Goal: Task Accomplishment & Management: Manage account settings

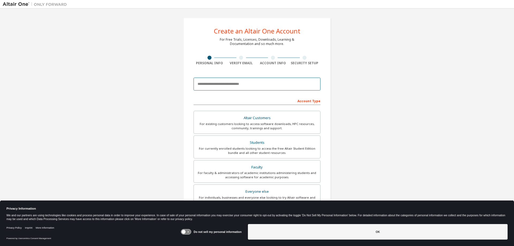
click at [240, 83] on input "email" at bounding box center [257, 84] width 127 height 13
type input "**********"
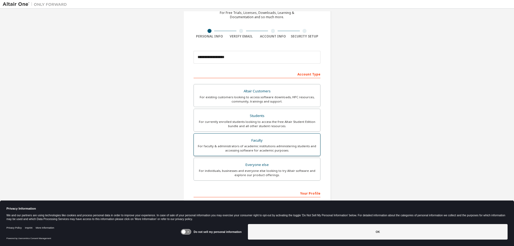
click at [286, 147] on div "For faculty & administrators of academic institutions administering students an…" at bounding box center [257, 148] width 120 height 9
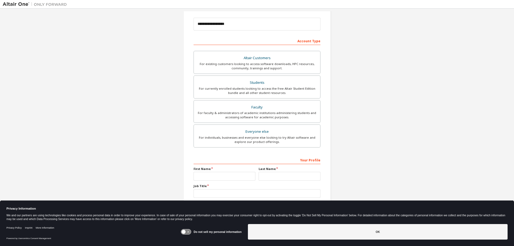
scroll to position [67, 0]
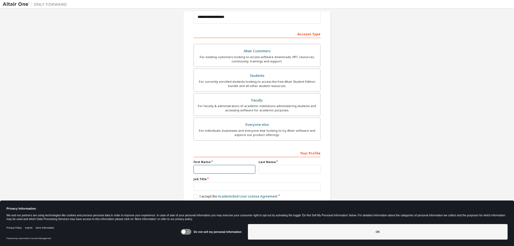
click at [206, 171] on input "text" at bounding box center [225, 169] width 62 height 9
type input "*******"
type input "*****"
click at [274, 186] on input "text" at bounding box center [257, 186] width 127 height 9
type input "**********"
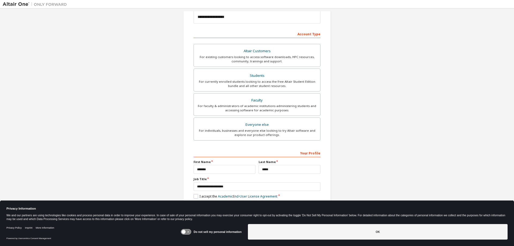
click at [195, 196] on label "I accept the Academic End-User License Agreement" at bounding box center [236, 196] width 84 height 5
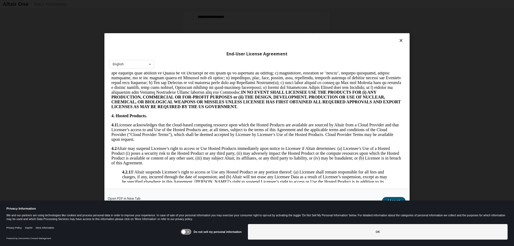
scroll to position [348, 0]
click at [190, 233] on icon at bounding box center [186, 232] width 10 height 5
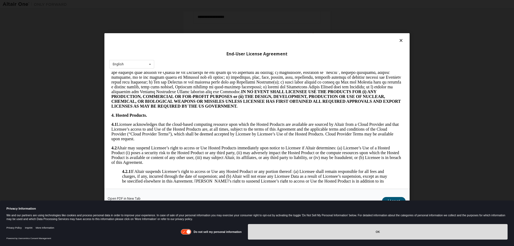
click at [388, 238] on button "OK" at bounding box center [378, 232] width 260 height 16
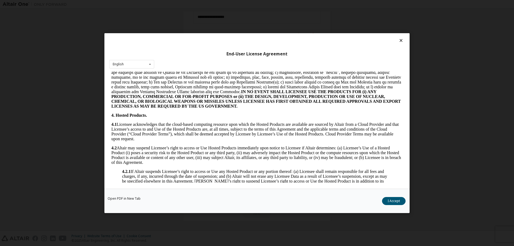
click at [394, 200] on button "I Accept" at bounding box center [394, 201] width 24 height 8
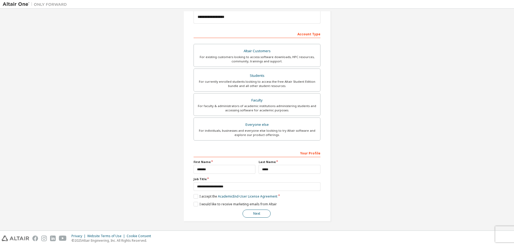
click at [256, 212] on button "Next" at bounding box center [257, 214] width 28 height 8
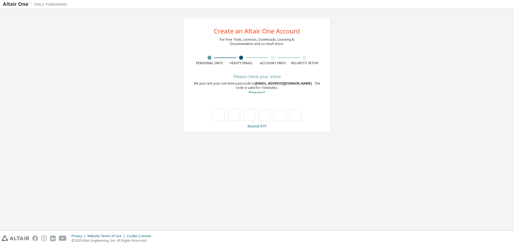
scroll to position [0, 0]
type input "*"
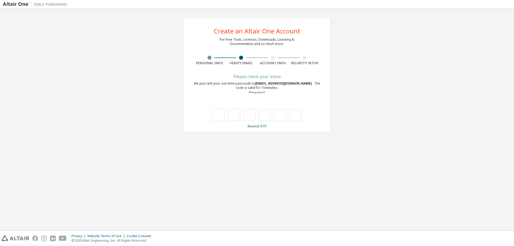
type input "*"
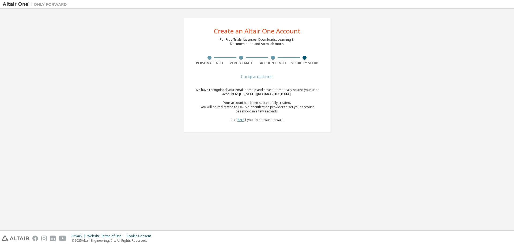
click at [240, 122] on link "here" at bounding box center [241, 120] width 7 height 5
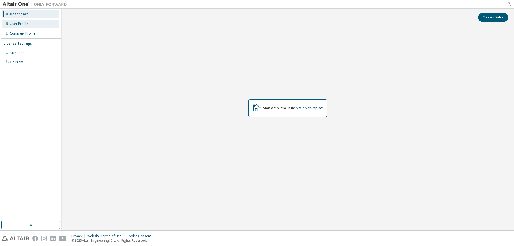
click at [24, 22] on div "User Profile" at bounding box center [19, 24] width 18 height 4
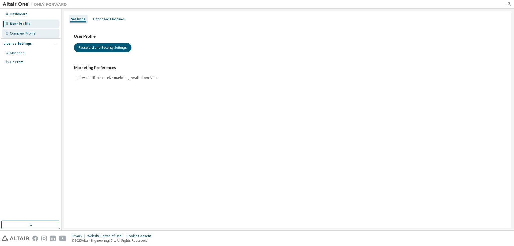
click at [19, 35] on div "Company Profile" at bounding box center [22, 33] width 25 height 4
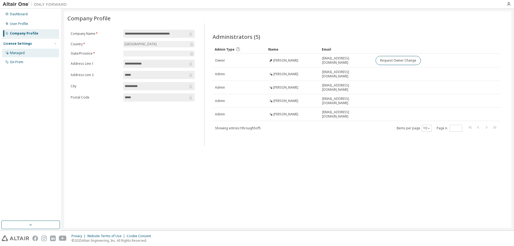
click at [22, 52] on div "Managed" at bounding box center [17, 53] width 15 height 4
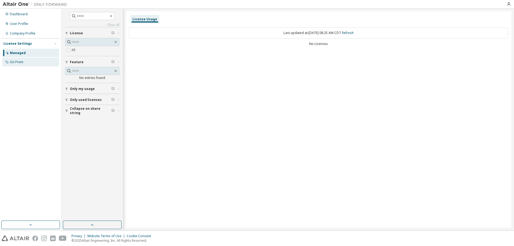
click at [18, 61] on div "On Prem" at bounding box center [16, 62] width 13 height 4
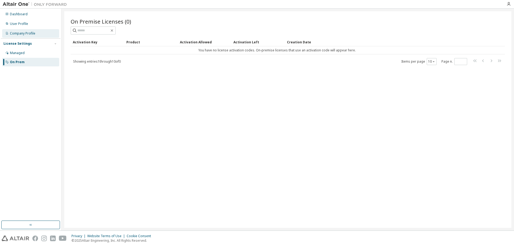
click at [23, 37] on div "Company Profile" at bounding box center [30, 33] width 57 height 9
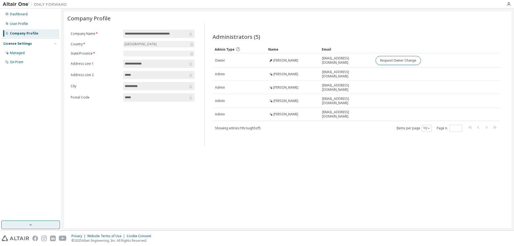
click at [39, 225] on button "button" at bounding box center [30, 225] width 59 height 9
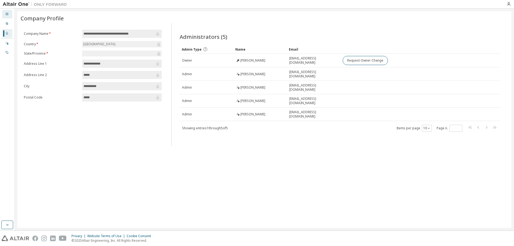
click at [8, 15] on icon at bounding box center [6, 13] width 3 height 3
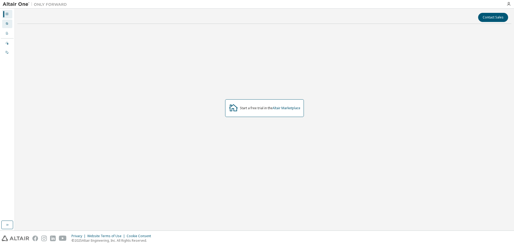
click at [8, 22] on div at bounding box center [6, 24] width 3 height 4
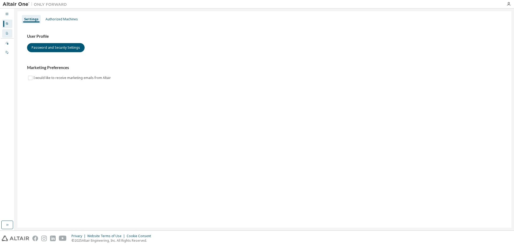
click at [6, 32] on icon at bounding box center [6, 33] width 3 height 3
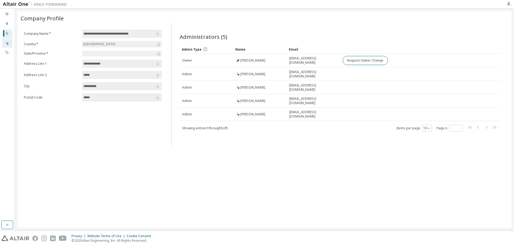
click at [7, 42] on icon at bounding box center [6, 43] width 3 height 3
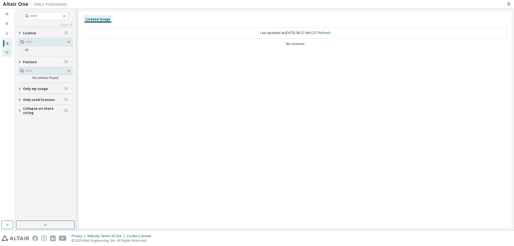
click at [5, 55] on div "On Prem" at bounding box center [7, 52] width 10 height 9
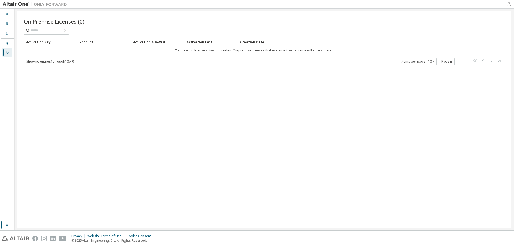
click at [17, 2] on img at bounding box center [36, 4] width 67 height 5
